Goal: Find specific page/section: Find specific page/section

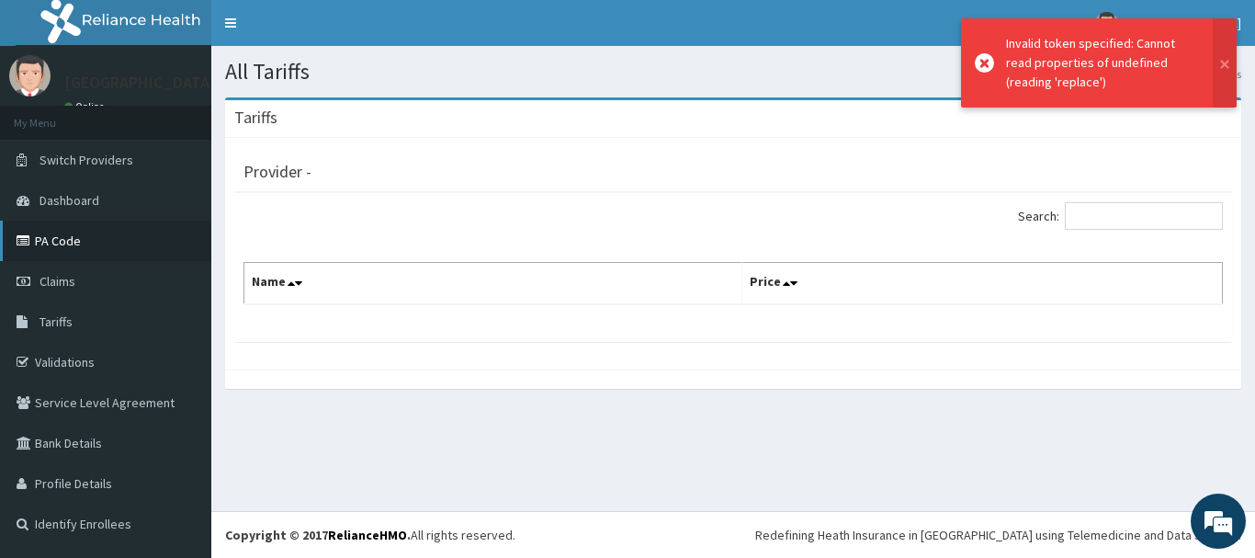
click at [49, 251] on link "PA Code" at bounding box center [105, 241] width 211 height 40
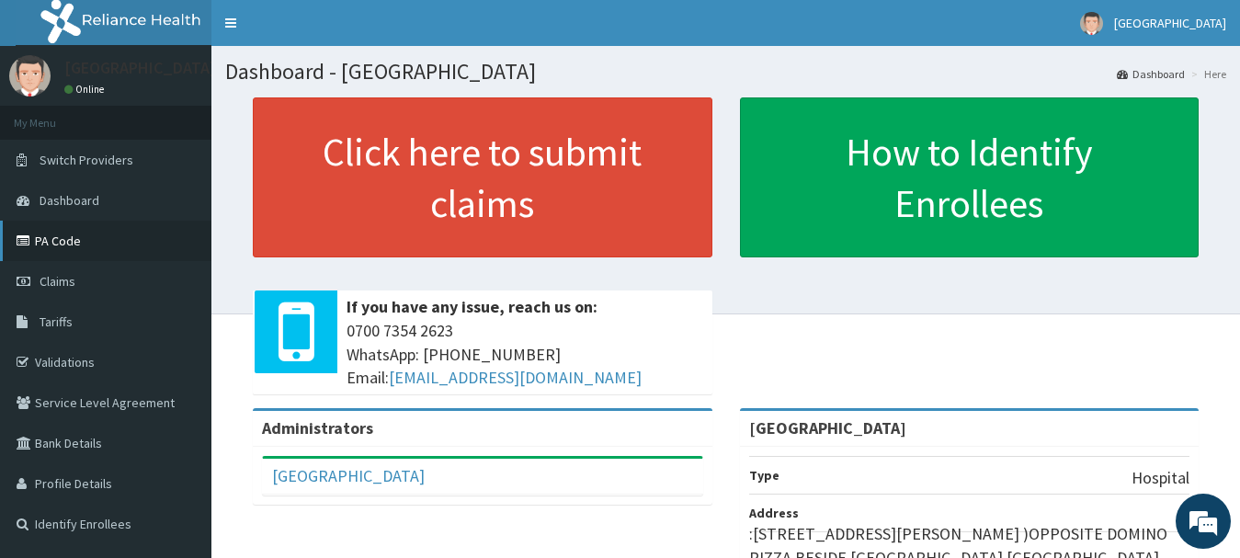
click at [43, 246] on link "PA Code" at bounding box center [105, 241] width 211 height 40
click at [66, 244] on link "PA Code" at bounding box center [105, 241] width 211 height 40
